Goal: Task Accomplishment & Management: Use online tool/utility

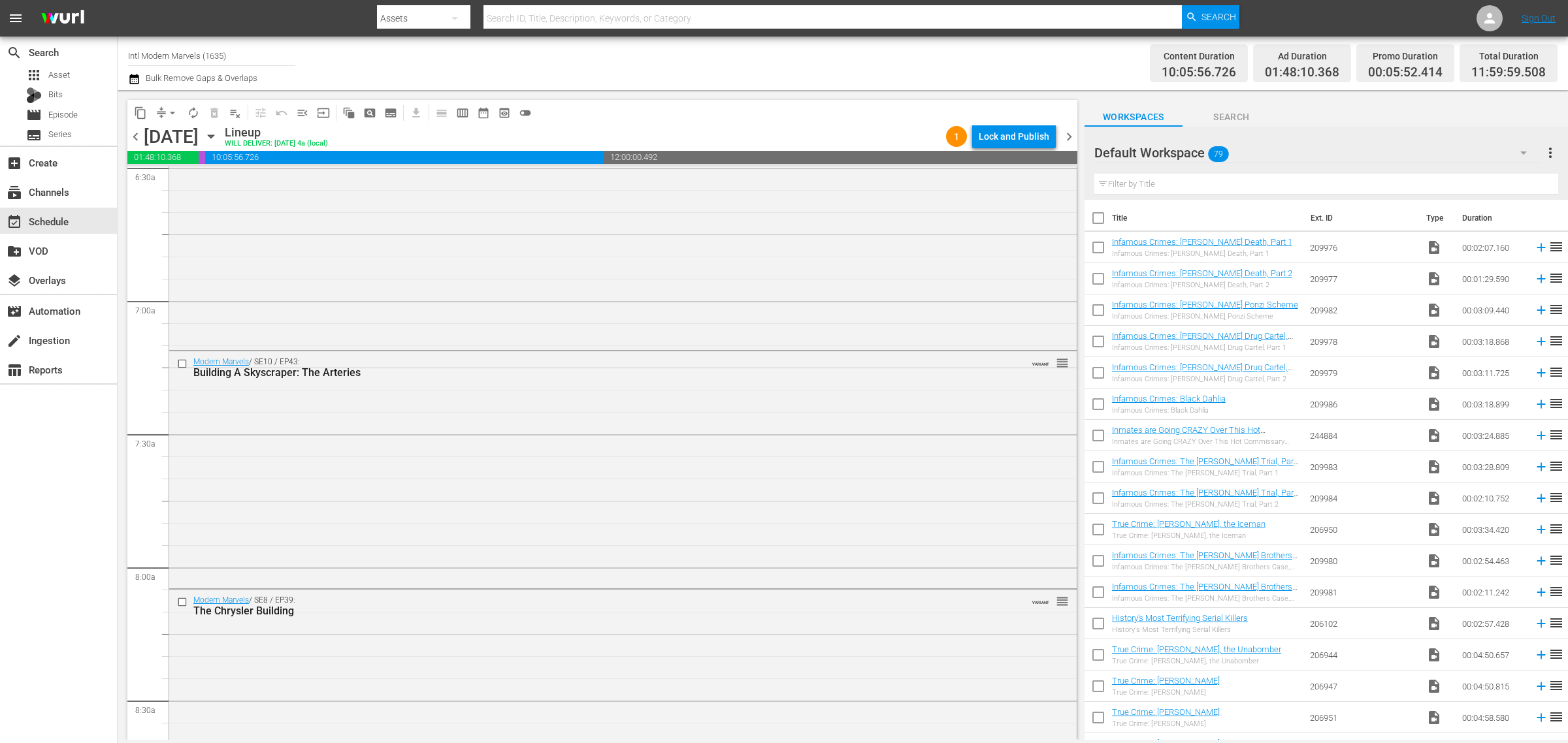
scroll to position [1959, 0]
click at [539, 560] on div "Modern Marvels / SE8 / EP39: The Chrysler Building VARIANT reorder" at bounding box center [623, 479] width 907 height 235
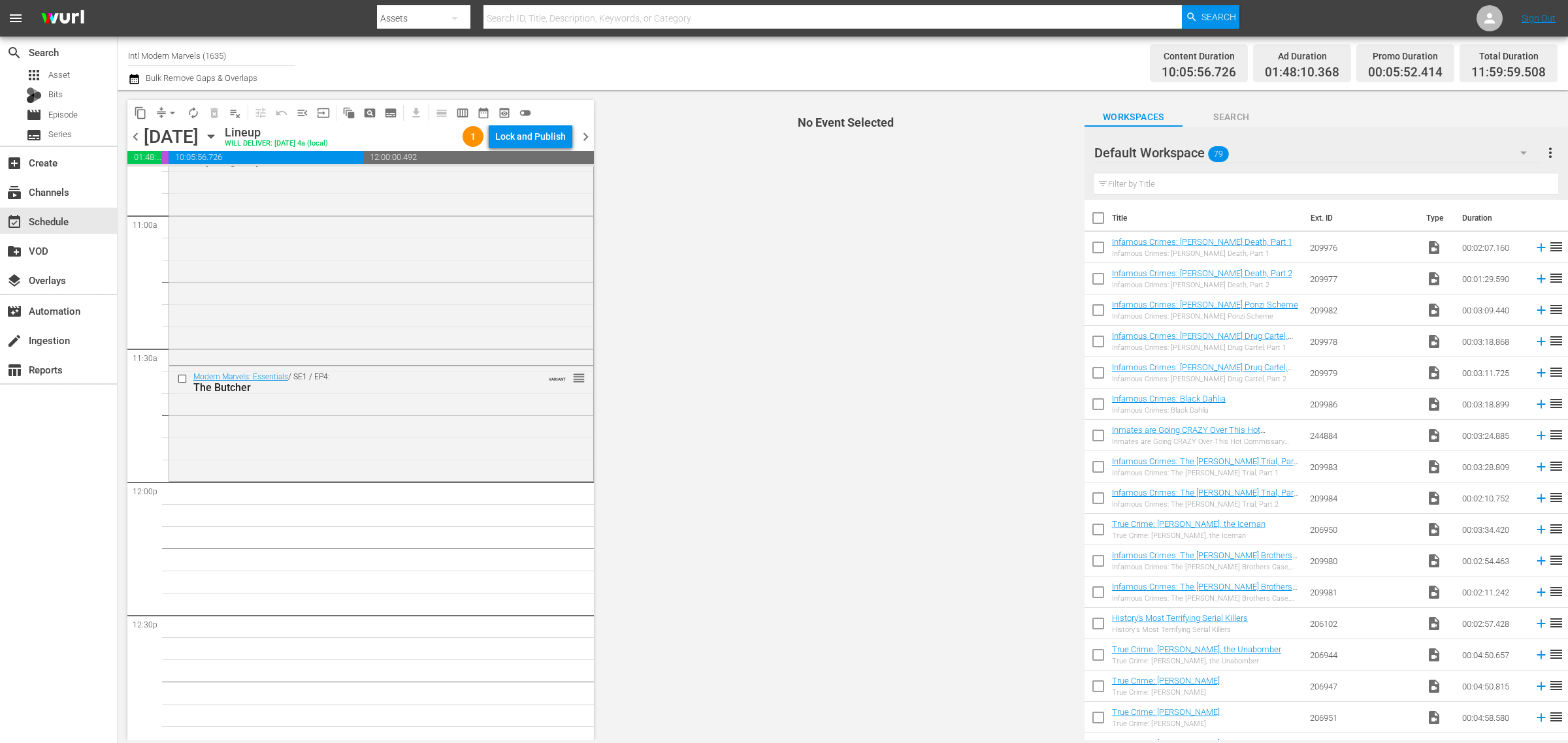
scroll to position [2857, 0]
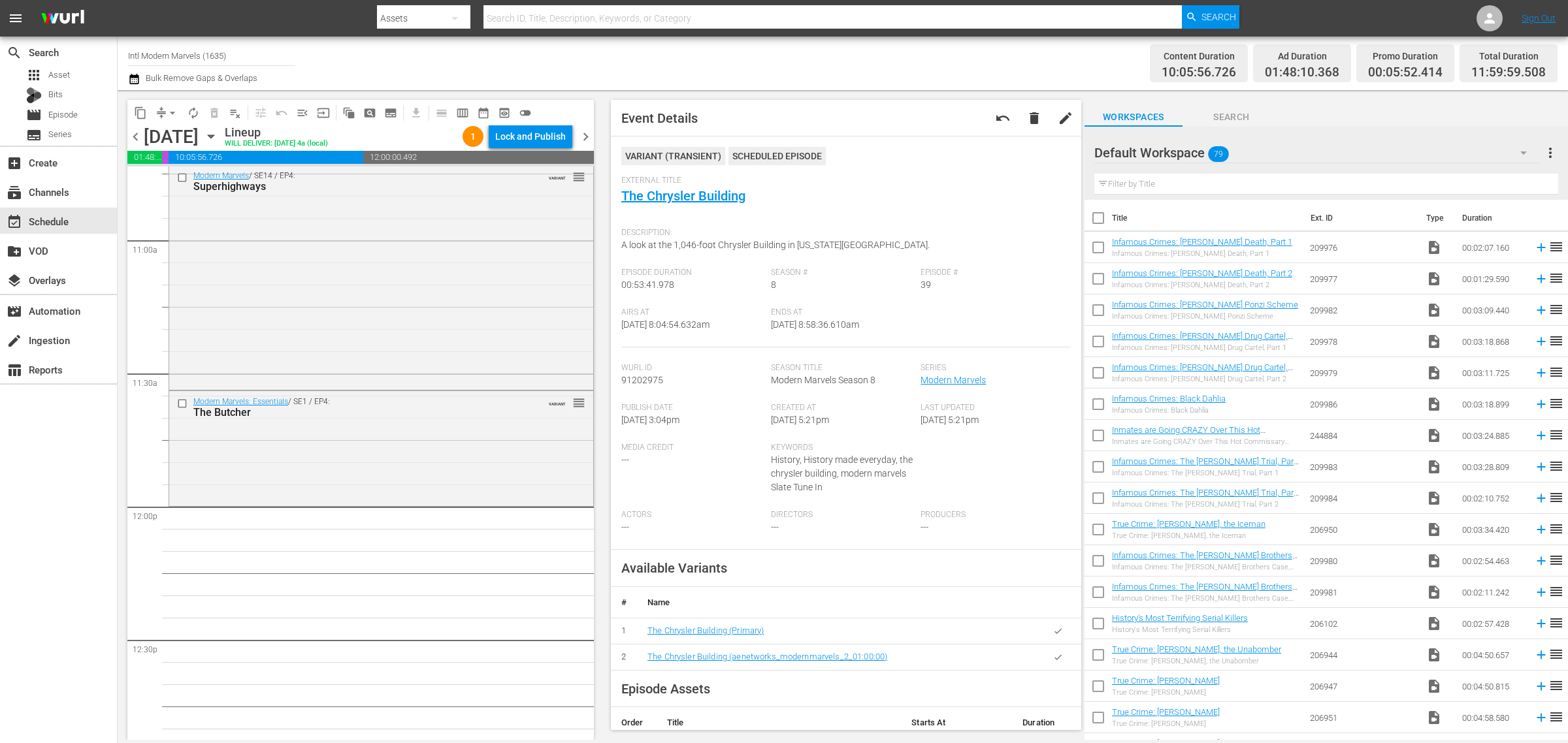
click at [714, 65] on div "Channel Title Intl Modern Marvels (1635) Bulk Remove Gaps & Overlaps" at bounding box center [517, 63] width 779 height 47
click at [173, 112] on span "arrow_drop_down" at bounding box center [172, 113] width 13 height 13
click at [168, 138] on li "Align to Midnight" at bounding box center [172, 138] width 137 height 21
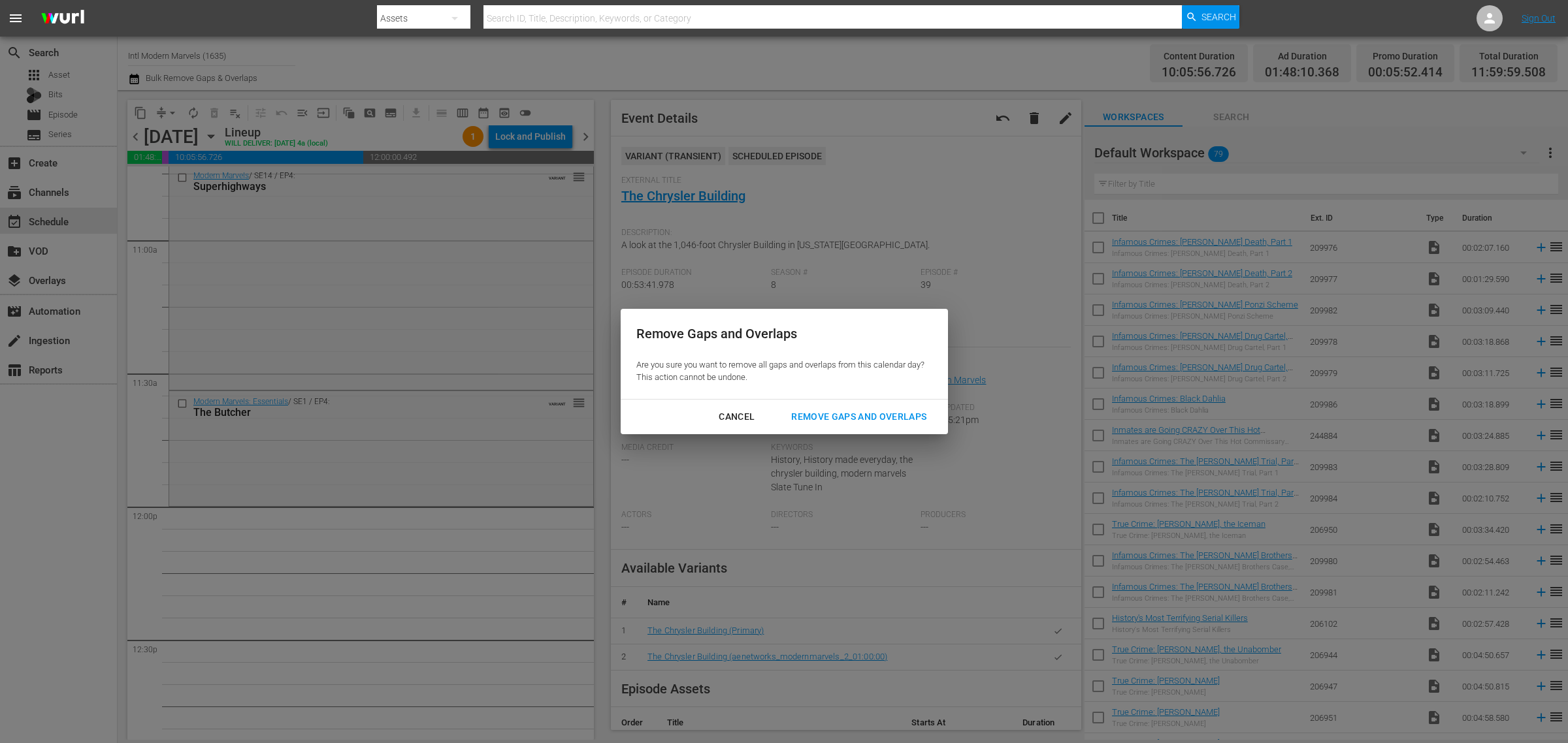
click at [877, 409] on div "Remove Gaps and Overlaps" at bounding box center [858, 417] width 156 height 17
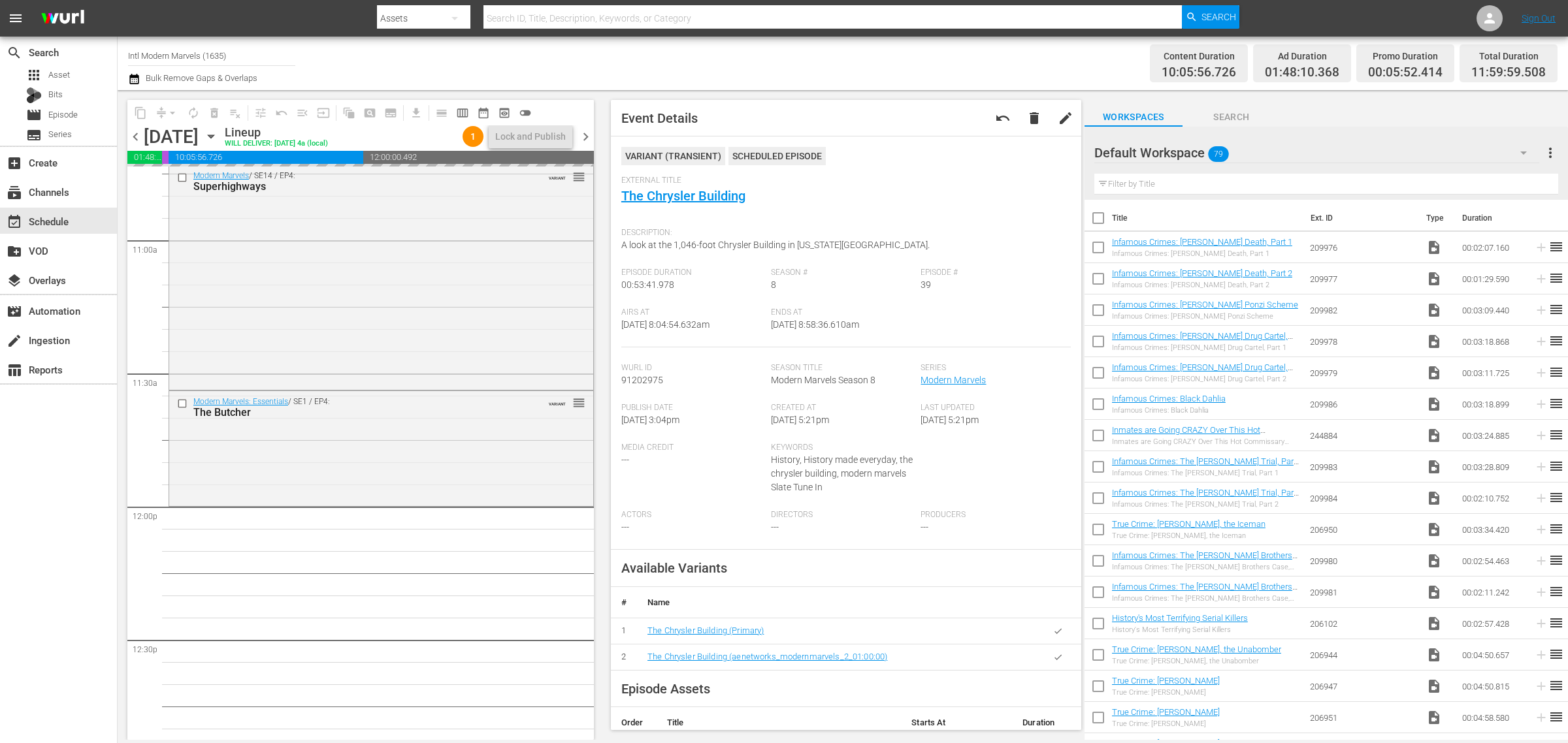
click at [876, 61] on div "Channel Title Intl Modern Marvels (1635) Bulk Remove Gaps & Overlaps" at bounding box center [517, 63] width 779 height 47
click at [194, 109] on span "autorenew_outlined" at bounding box center [194, 113] width 13 height 13
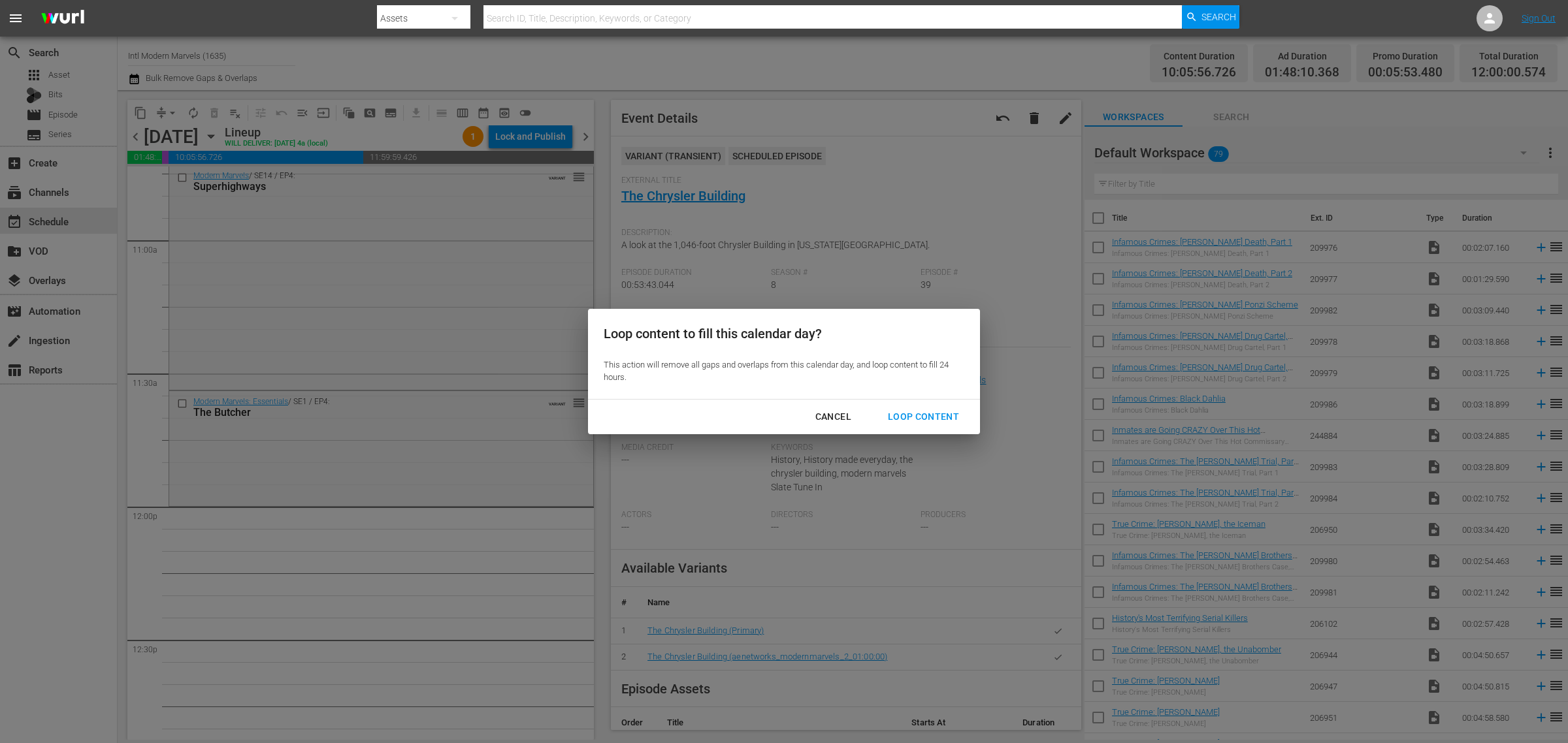
click at [905, 414] on div "Loop Content" at bounding box center [923, 417] width 92 height 17
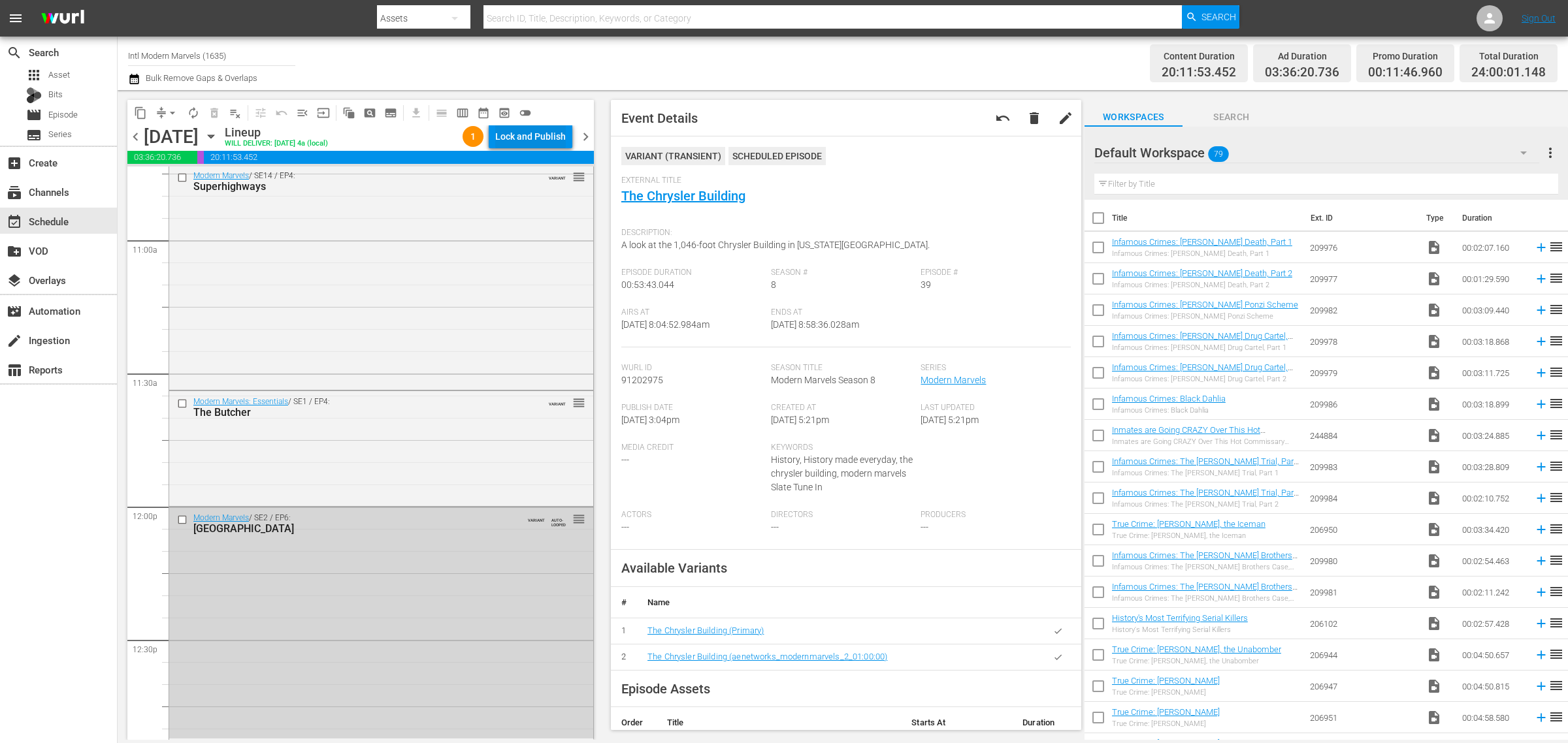
click at [524, 135] on div "Lock and Publish" at bounding box center [531, 136] width 71 height 23
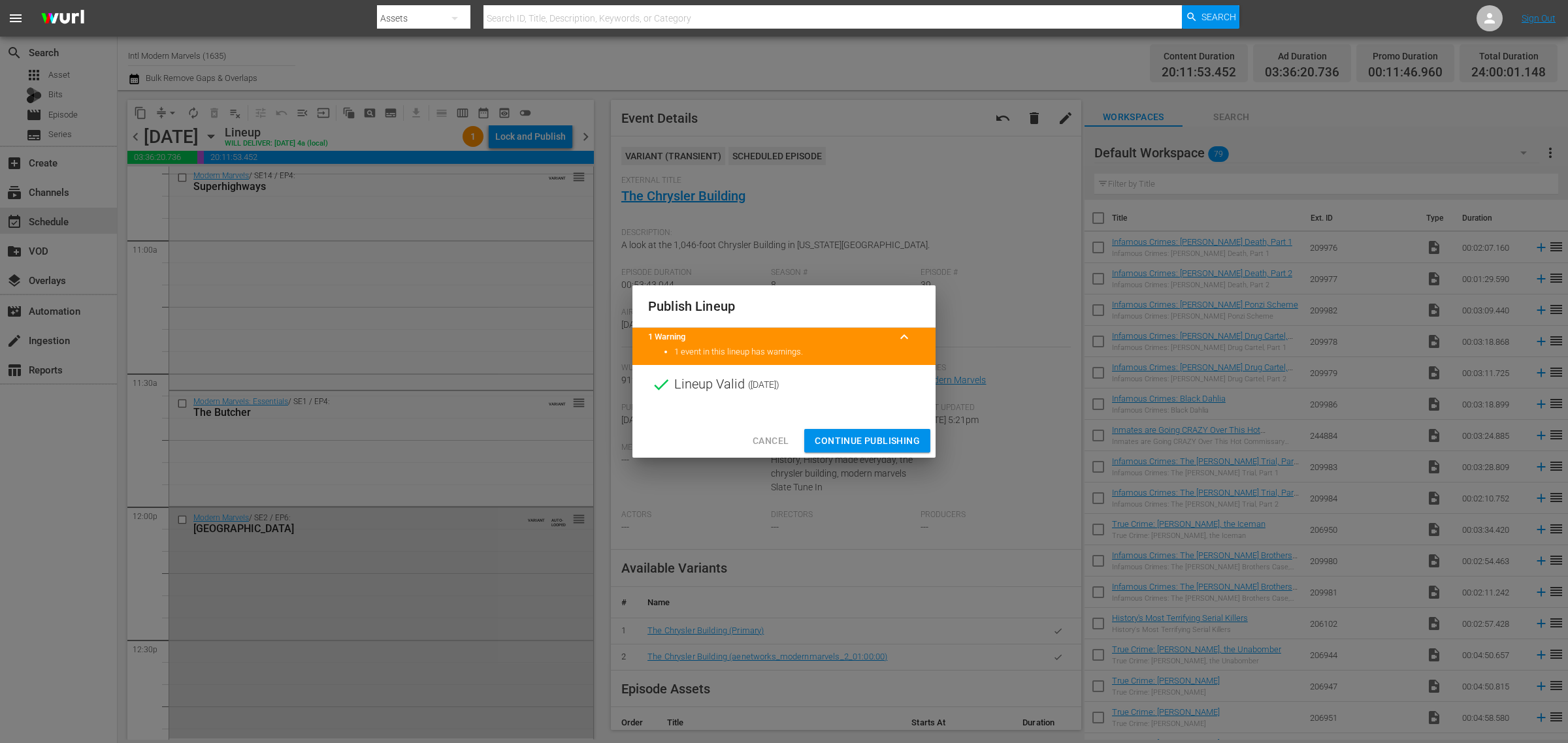
click at [875, 445] on span "Continue Publishing" at bounding box center [867, 441] width 105 height 17
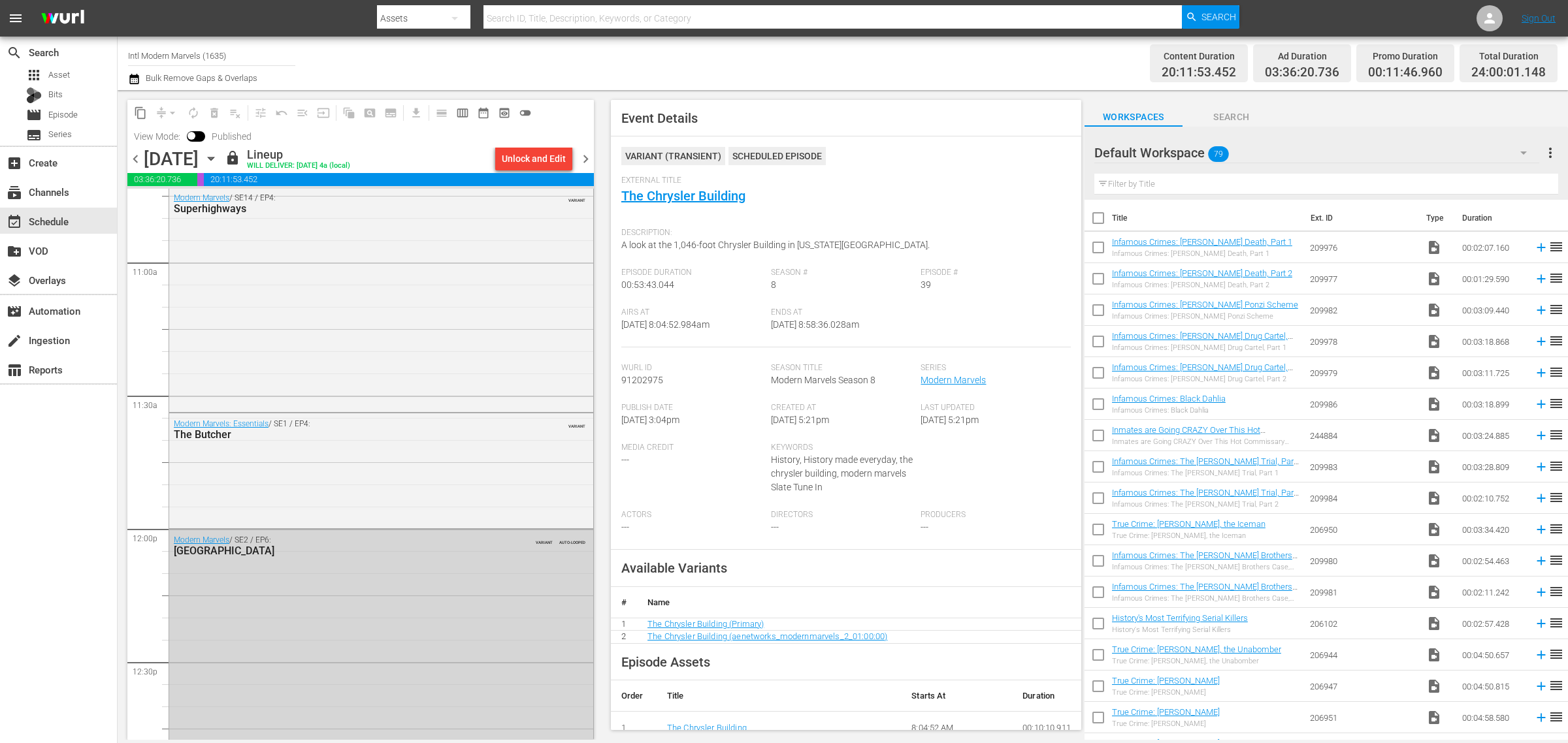
click at [754, 67] on div "Channel Title Intl Modern Marvels (1635) Bulk Remove Gaps & Overlaps" at bounding box center [517, 63] width 779 height 47
click at [588, 154] on span "chevron_right" at bounding box center [586, 159] width 17 height 17
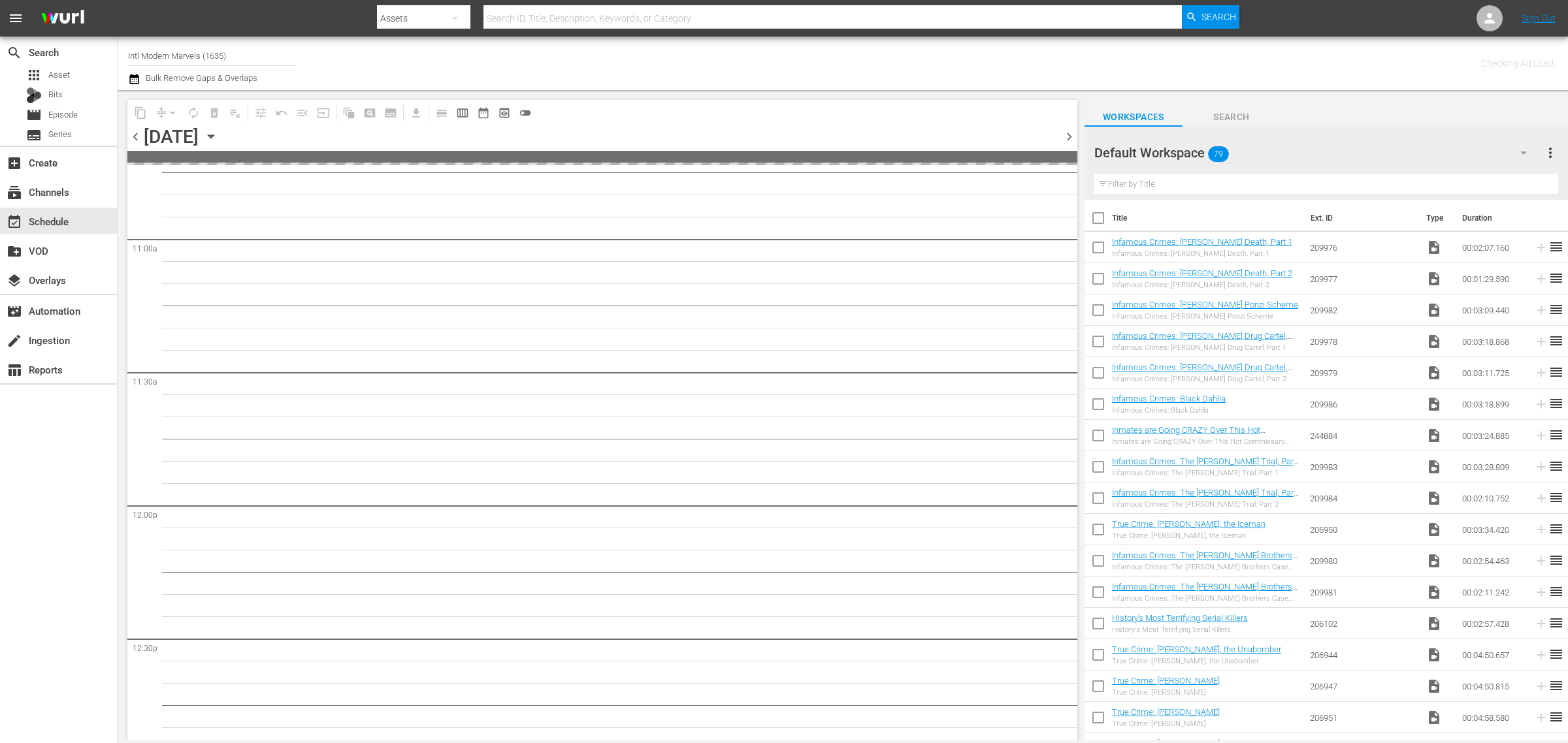
click at [864, 54] on div "Channel Title Intl Modern Marvels (1635) Bulk Remove Gaps & Overlaps" at bounding box center [517, 63] width 779 height 47
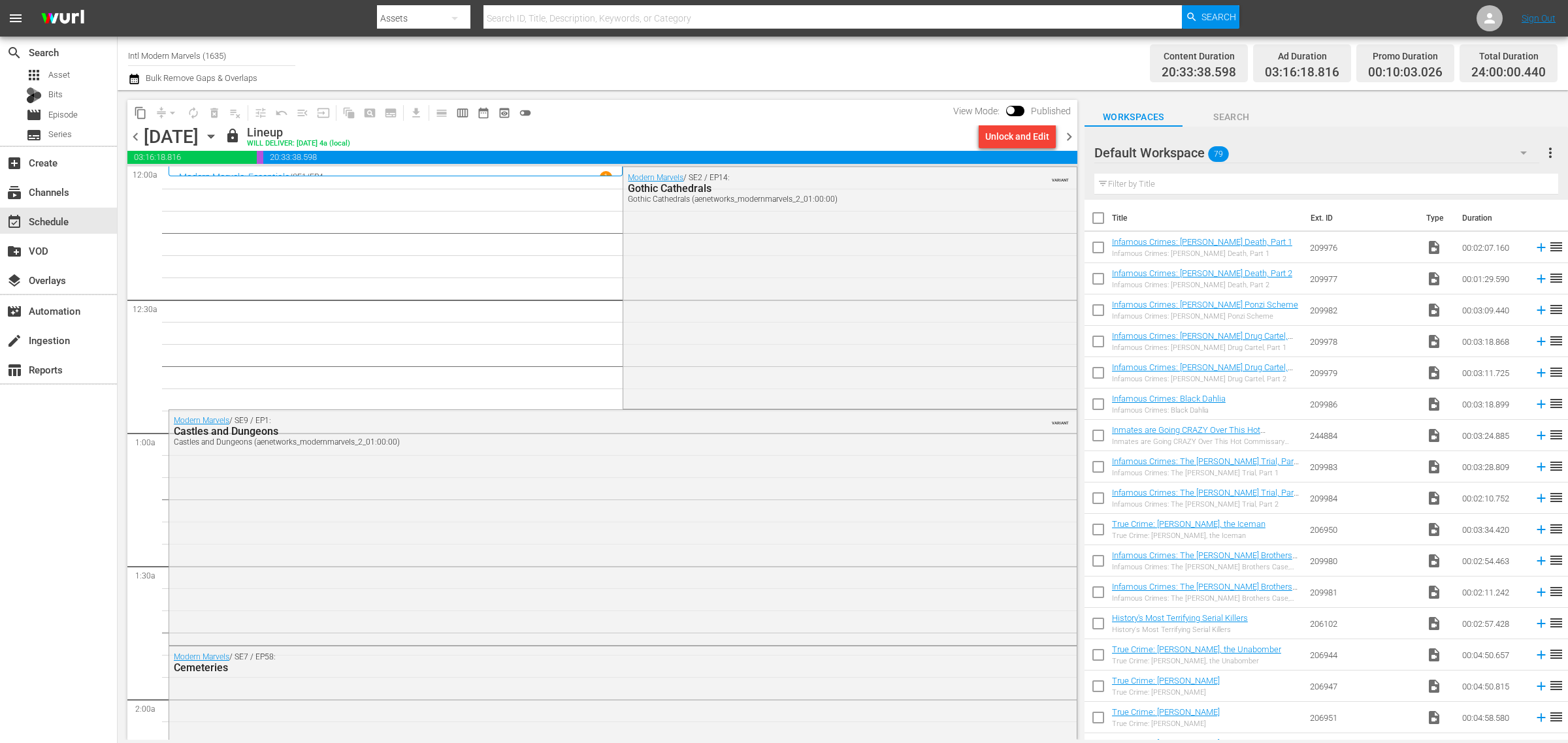
click at [876, 63] on div "Channel Title Intl Modern Marvels (1635) Bulk Remove Gaps & Overlaps" at bounding box center [517, 63] width 779 height 47
click at [1070, 137] on span "chevron_right" at bounding box center [1069, 137] width 17 height 17
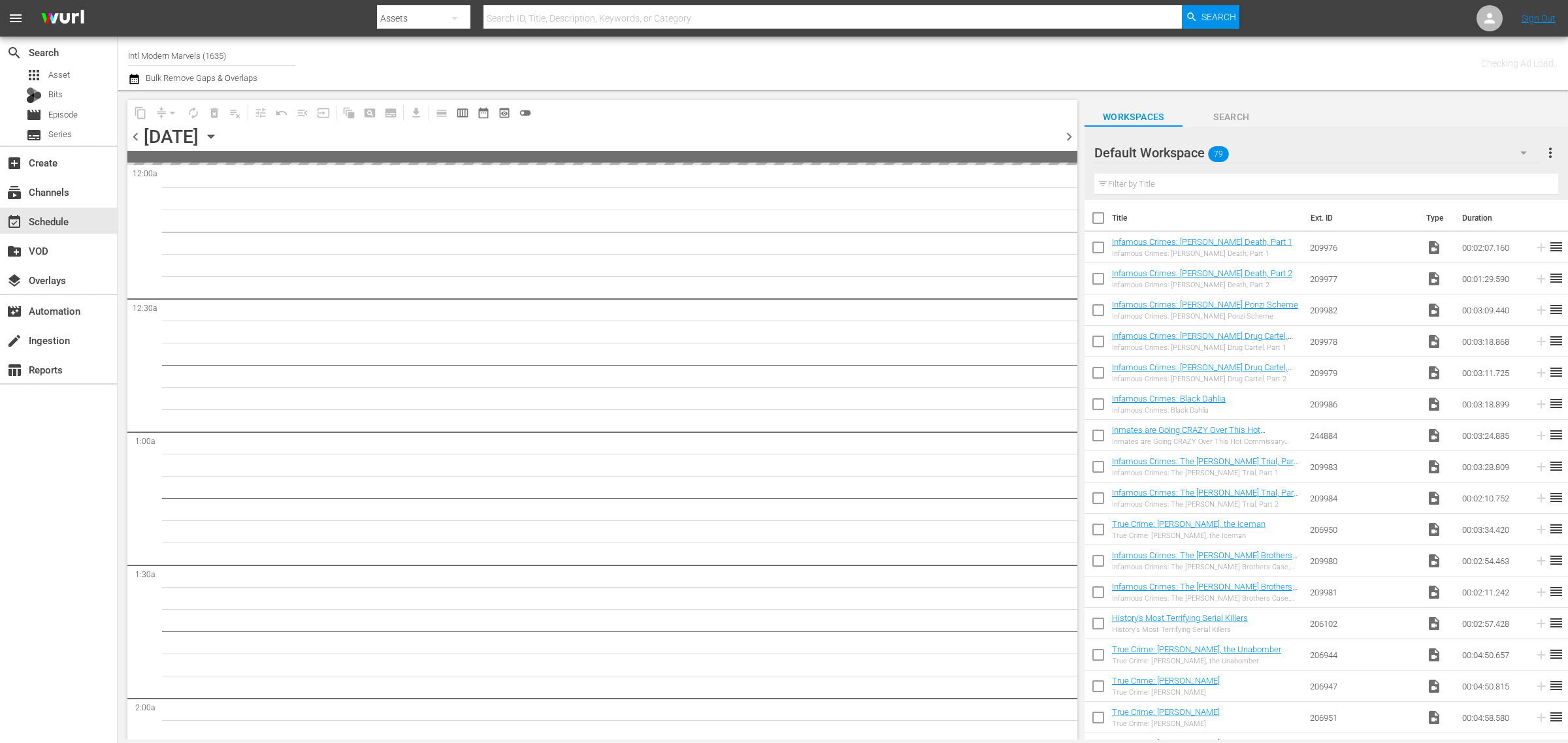
click at [781, 53] on div "Channel Title Intl Modern Marvels (1635) Bulk Remove Gaps & Overlaps" at bounding box center [517, 63] width 779 height 47
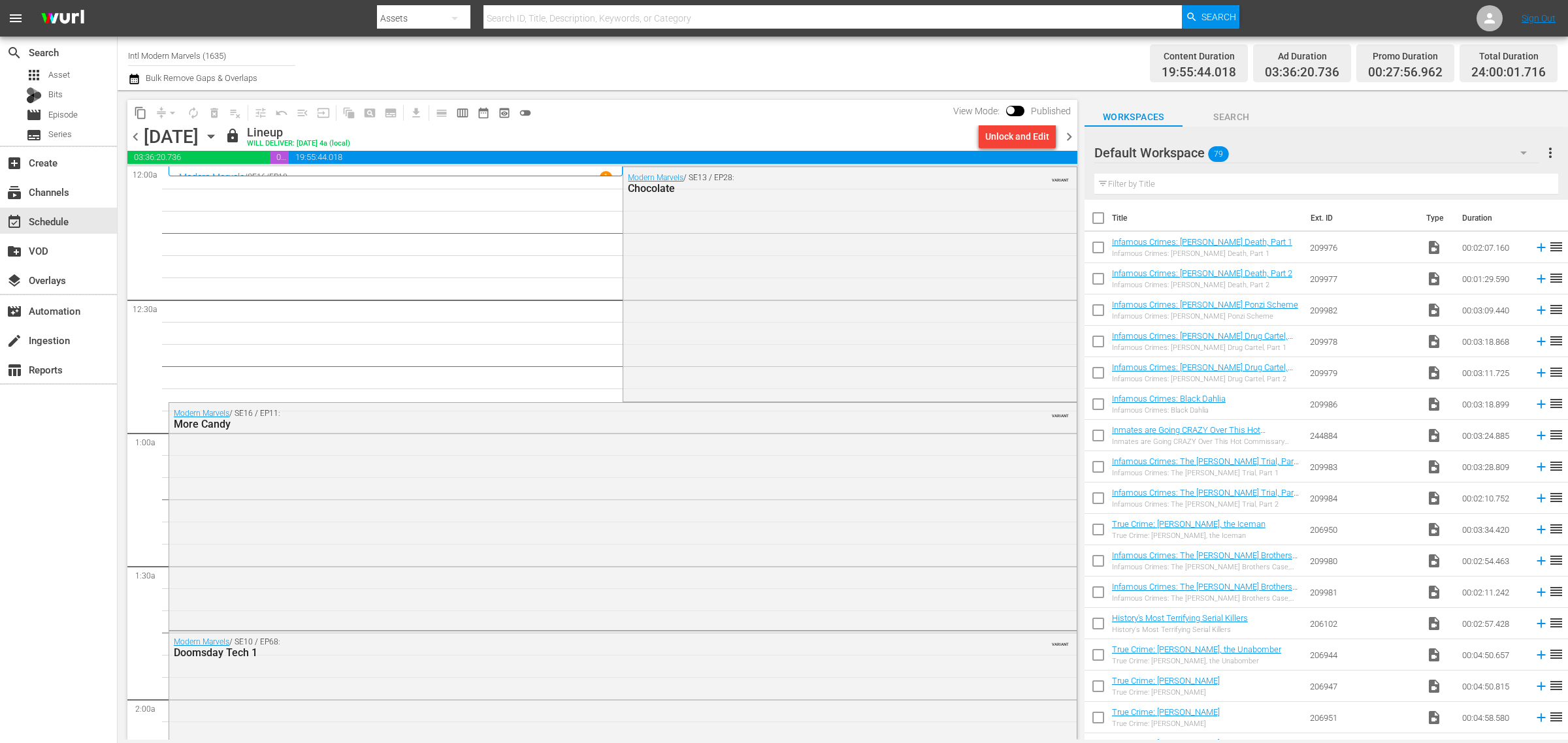
click at [699, 49] on div "Channel Title Intl Modern Marvels (1635) Bulk Remove Gaps & Overlaps" at bounding box center [517, 63] width 779 height 47
click at [132, 137] on span "chevron_left" at bounding box center [136, 137] width 17 height 17
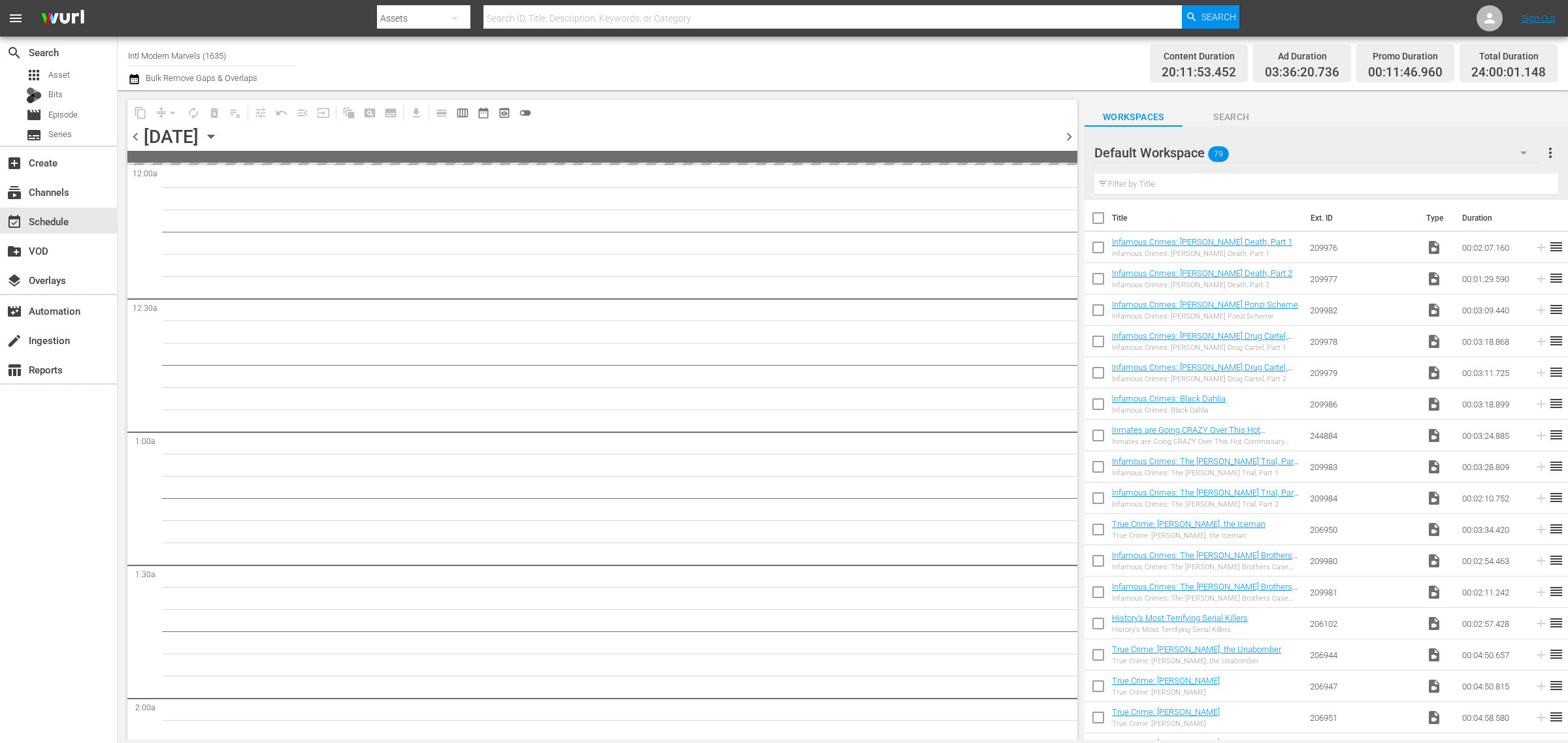
click at [686, 60] on div "Channel Title Intl Modern Marvels (1635) Bulk Remove Gaps & Overlaps" at bounding box center [517, 63] width 779 height 47
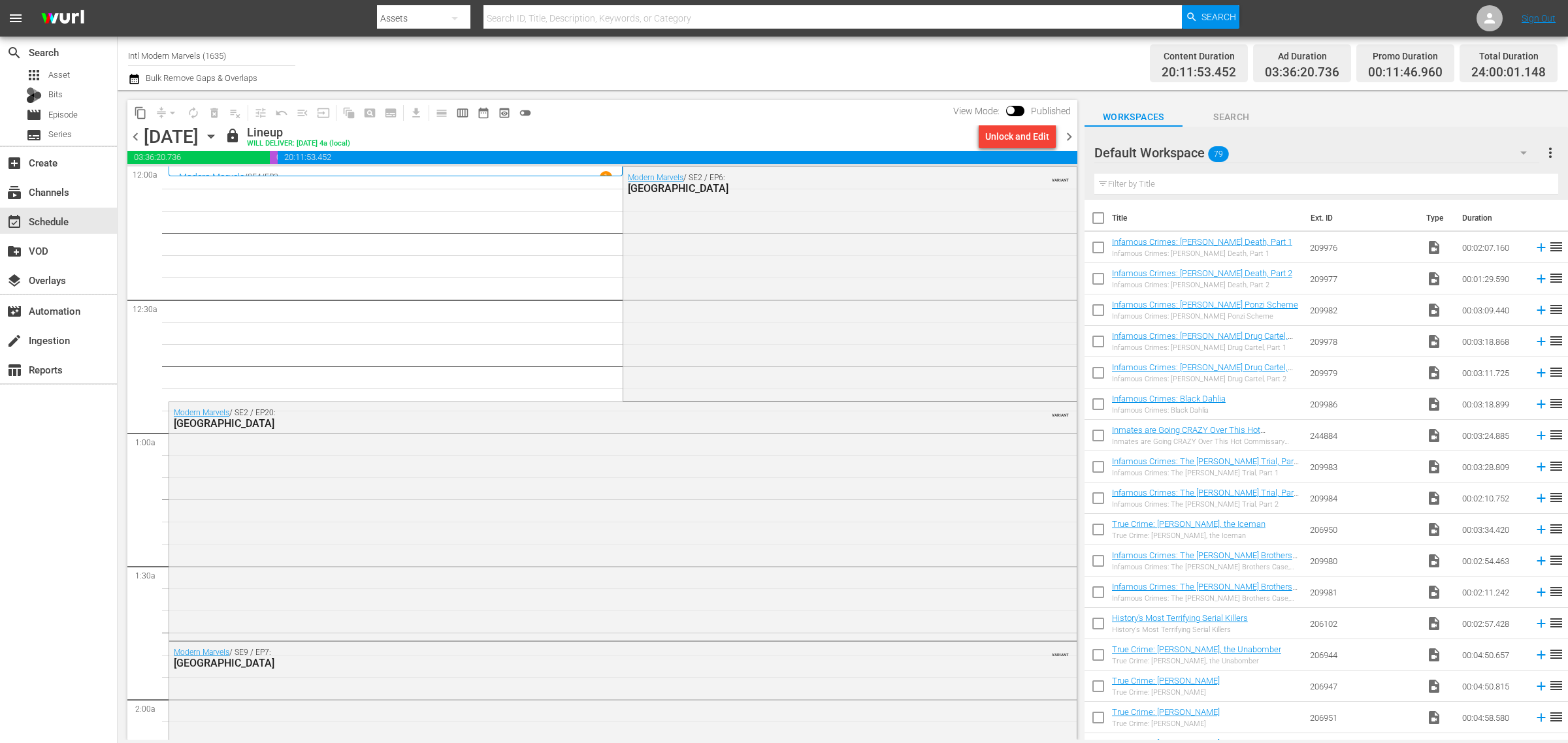
click at [811, 51] on div "Channel Title Intl Modern Marvels (1635) Bulk Remove Gaps & Overlaps" at bounding box center [517, 63] width 779 height 47
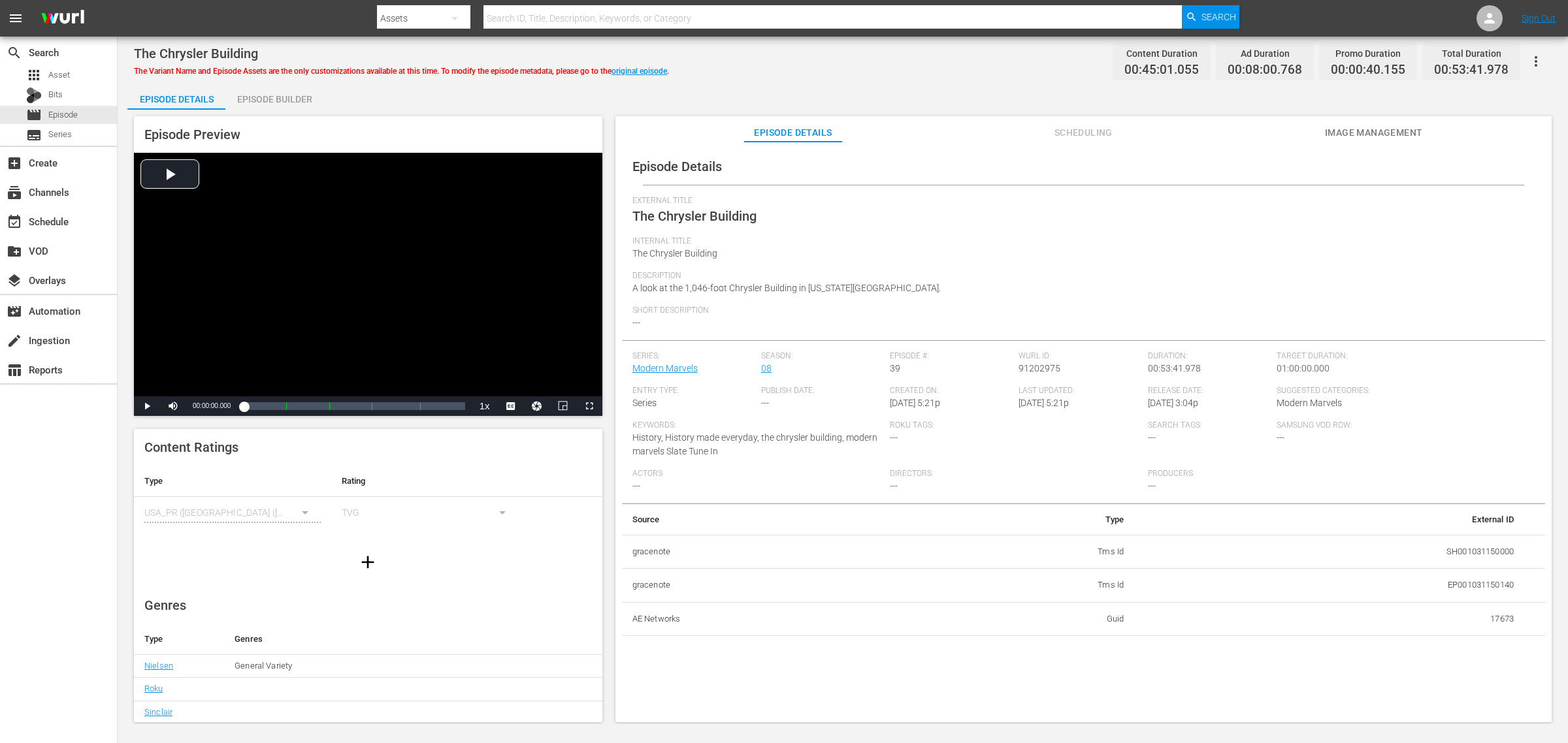
click at [277, 98] on div "Episode Builder" at bounding box center [274, 100] width 98 height 32
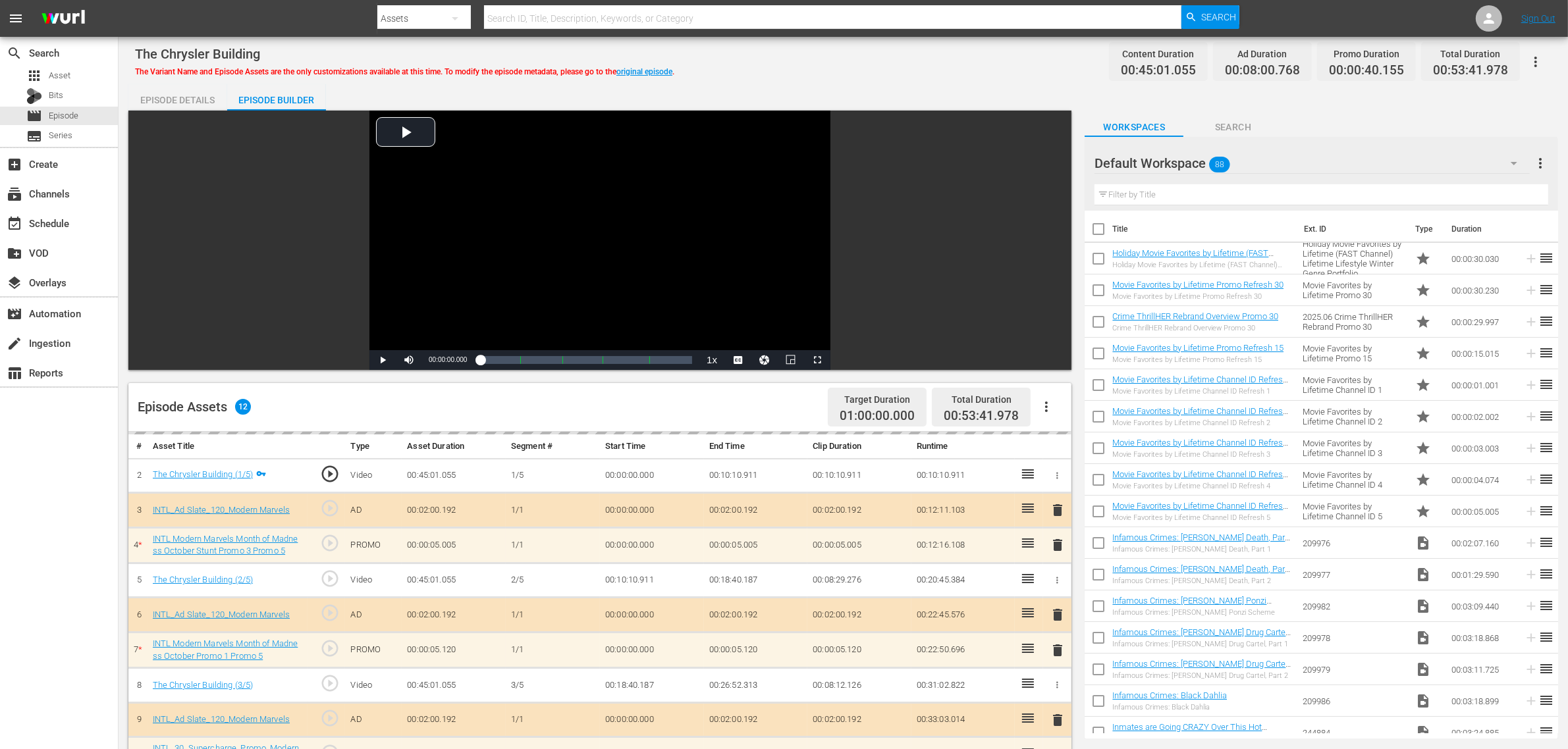
click at [897, 74] on div "The Chrysler Building The Variant Name and Episode Assets are the only customiz…" at bounding box center [843, 62] width 1417 height 30
click at [1264, 164] on div "Default Workspace 88" at bounding box center [1313, 162] width 436 height 37
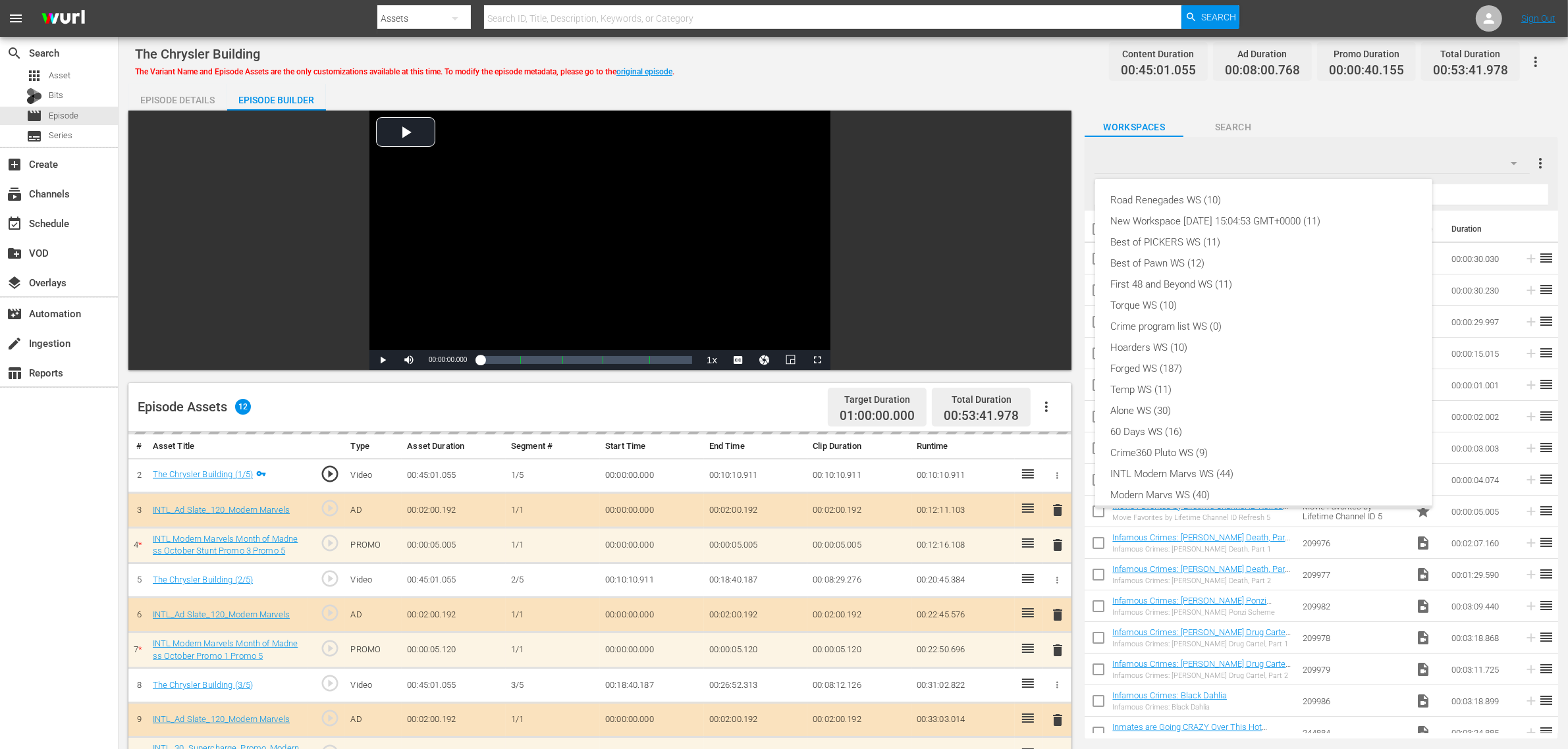
scroll to position [28, 0]
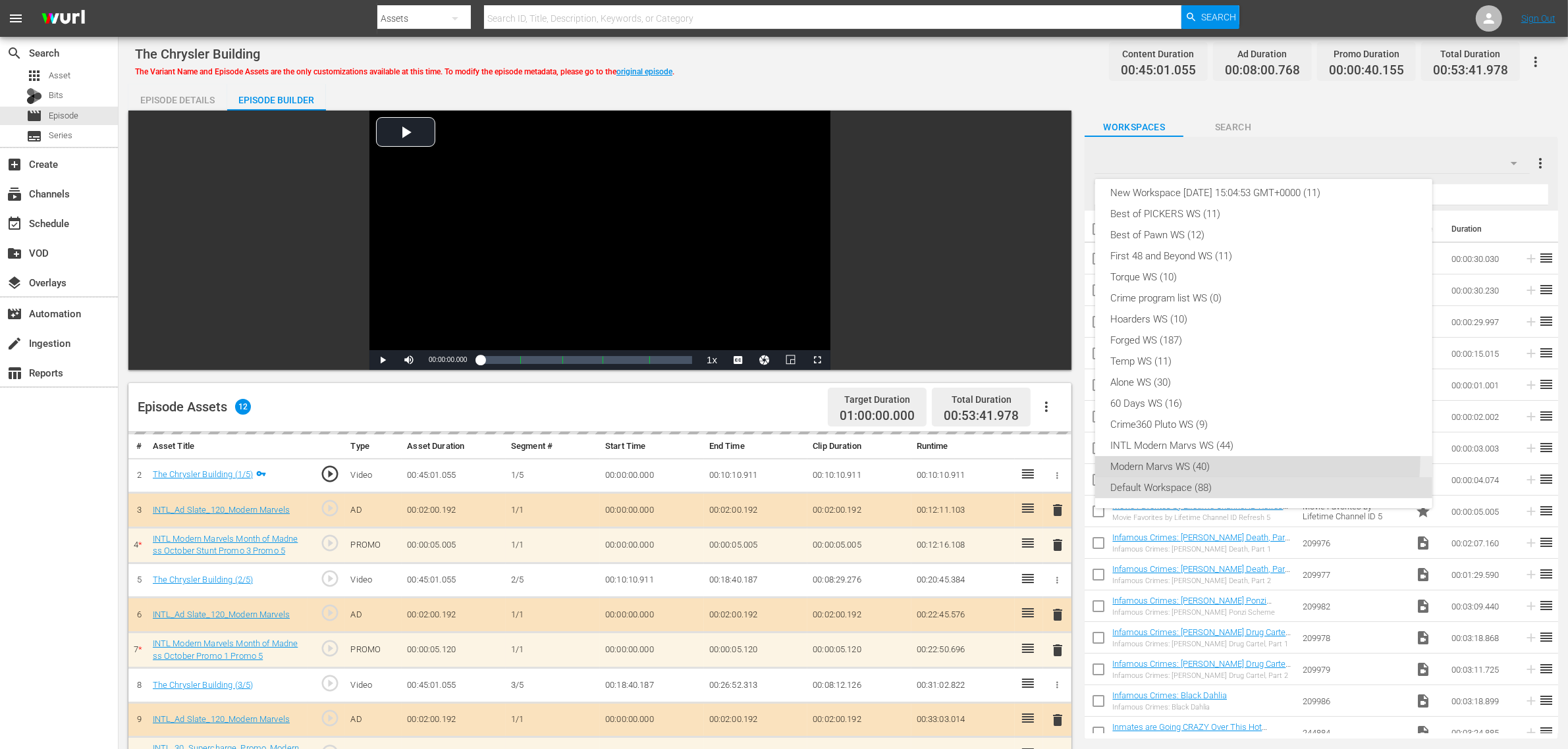
click at [1171, 453] on div "Road Renegades WS (10) New Workspace Tue Sep 23 2025 15:04:53 GMT+0000 (11) Bes…" at bounding box center [1264, 330] width 337 height 359
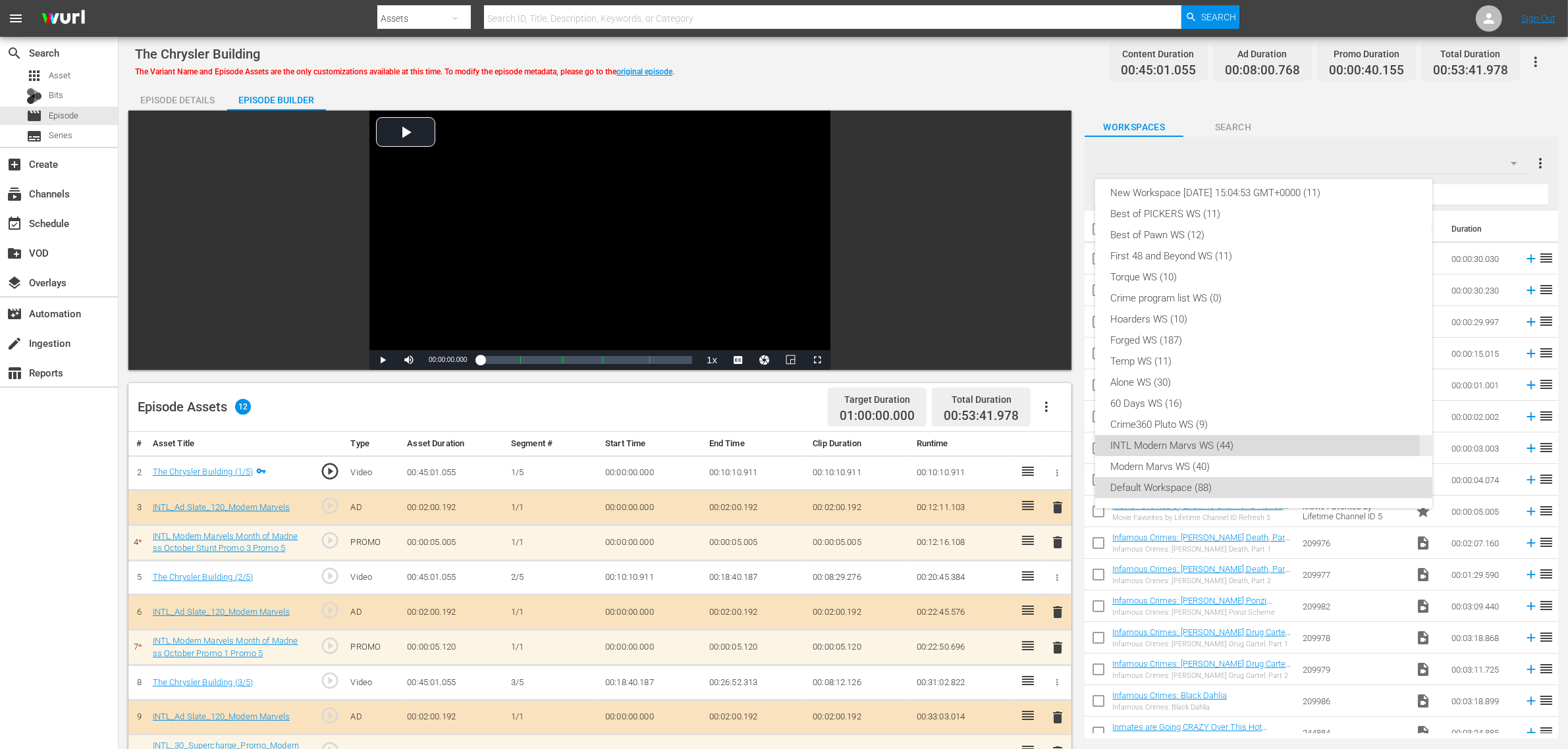
click at [1157, 447] on div "INTL Modern Marvs WS (44)" at bounding box center [1263, 446] width 305 height 21
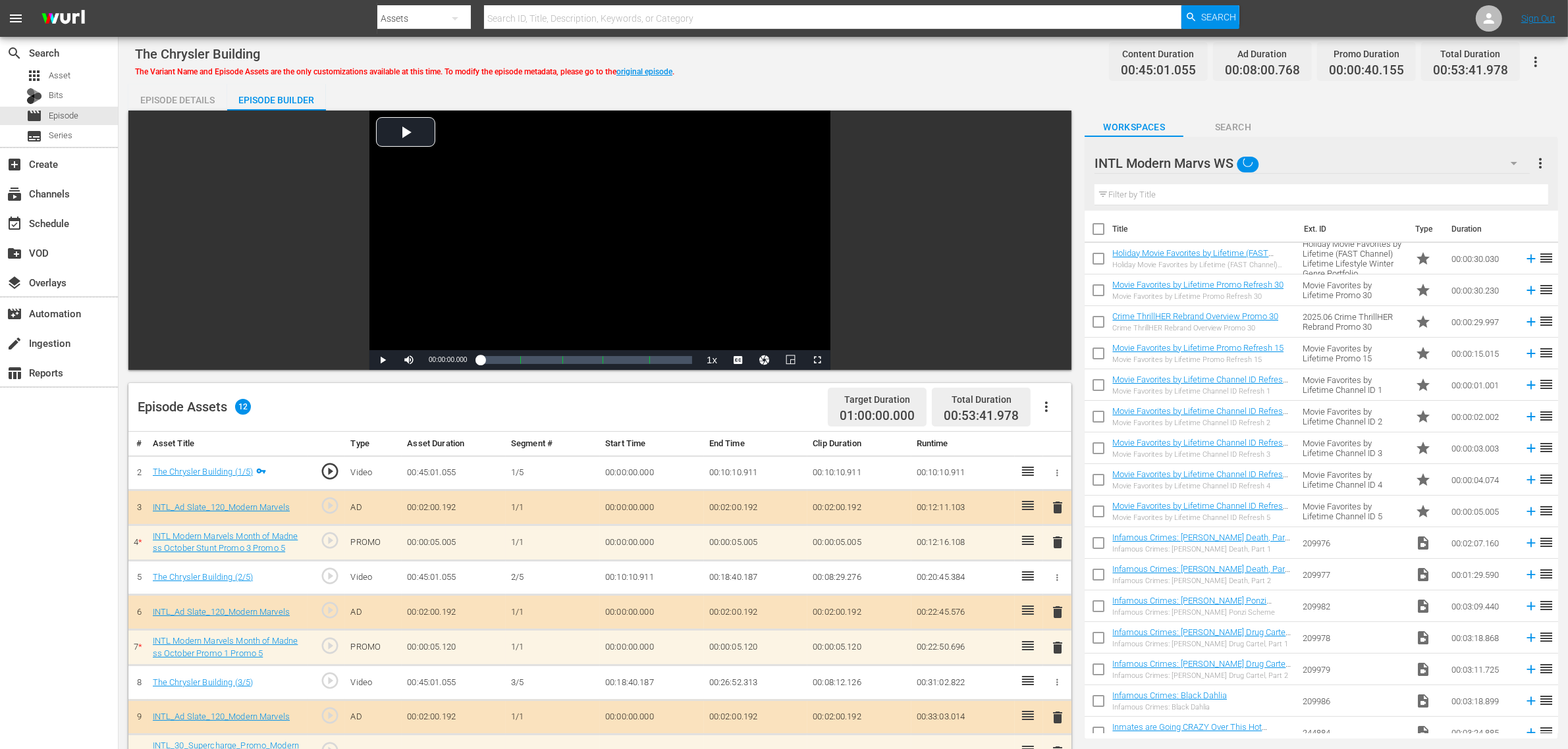
click at [839, 65] on div "The Chrysler Building The Variant Name and Episode Assets are the only customiz…" at bounding box center [843, 62] width 1417 height 30
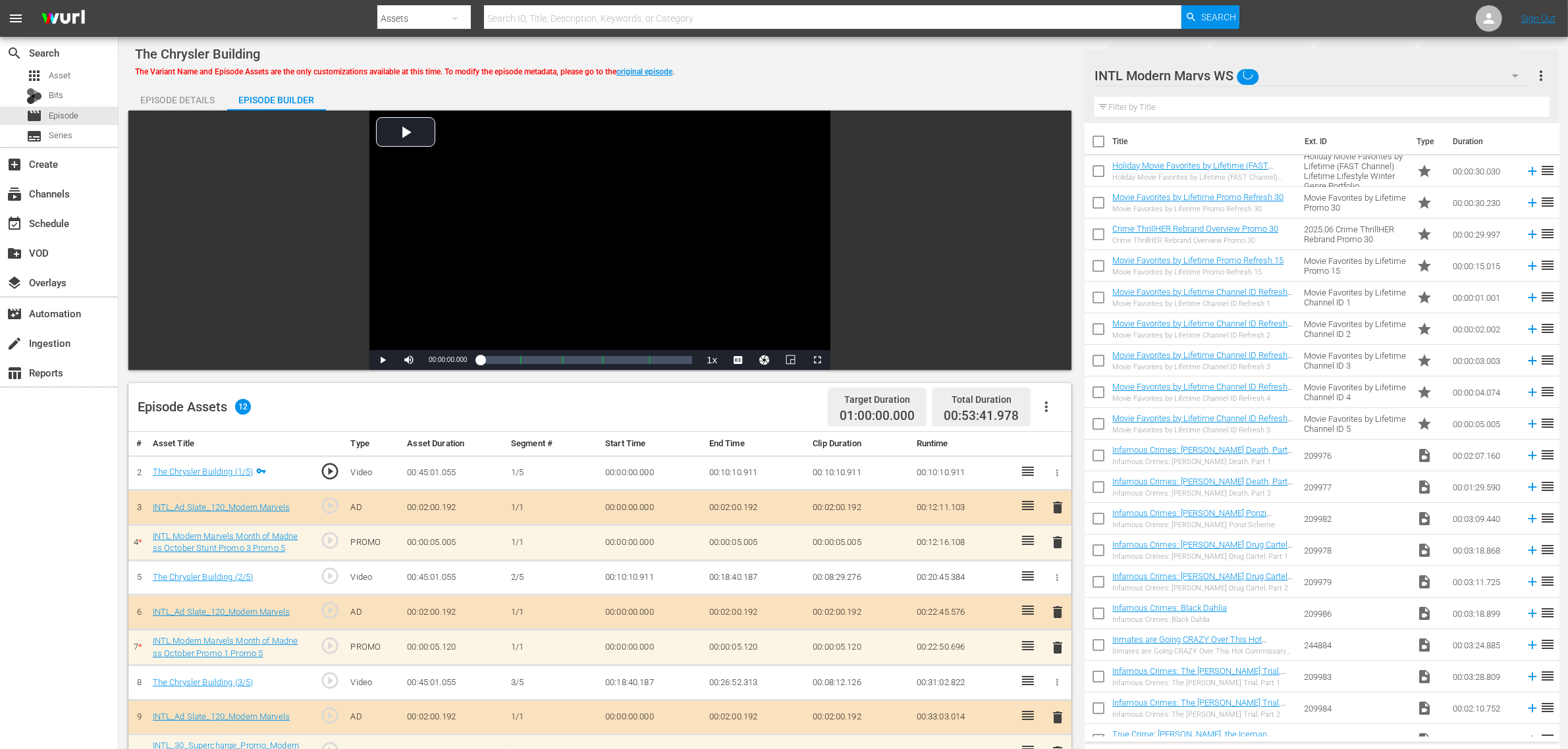
scroll to position [329, 0]
